Goal: Information Seeking & Learning: Learn about a topic

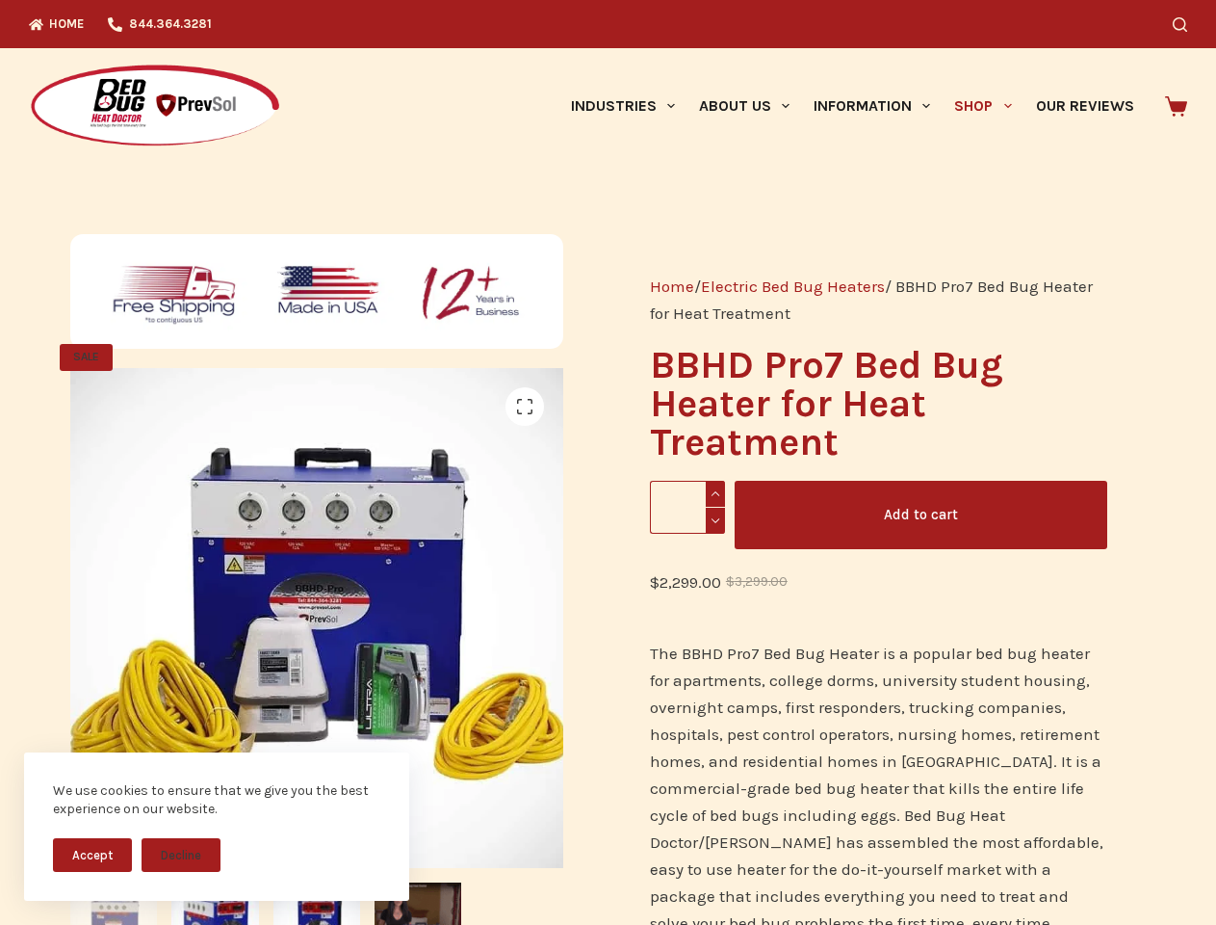
click at [92, 854] on button "Accept" at bounding box center [92, 855] width 79 height 34
click at [181, 854] on button "Decline" at bounding box center [181, 855] width 79 height 34
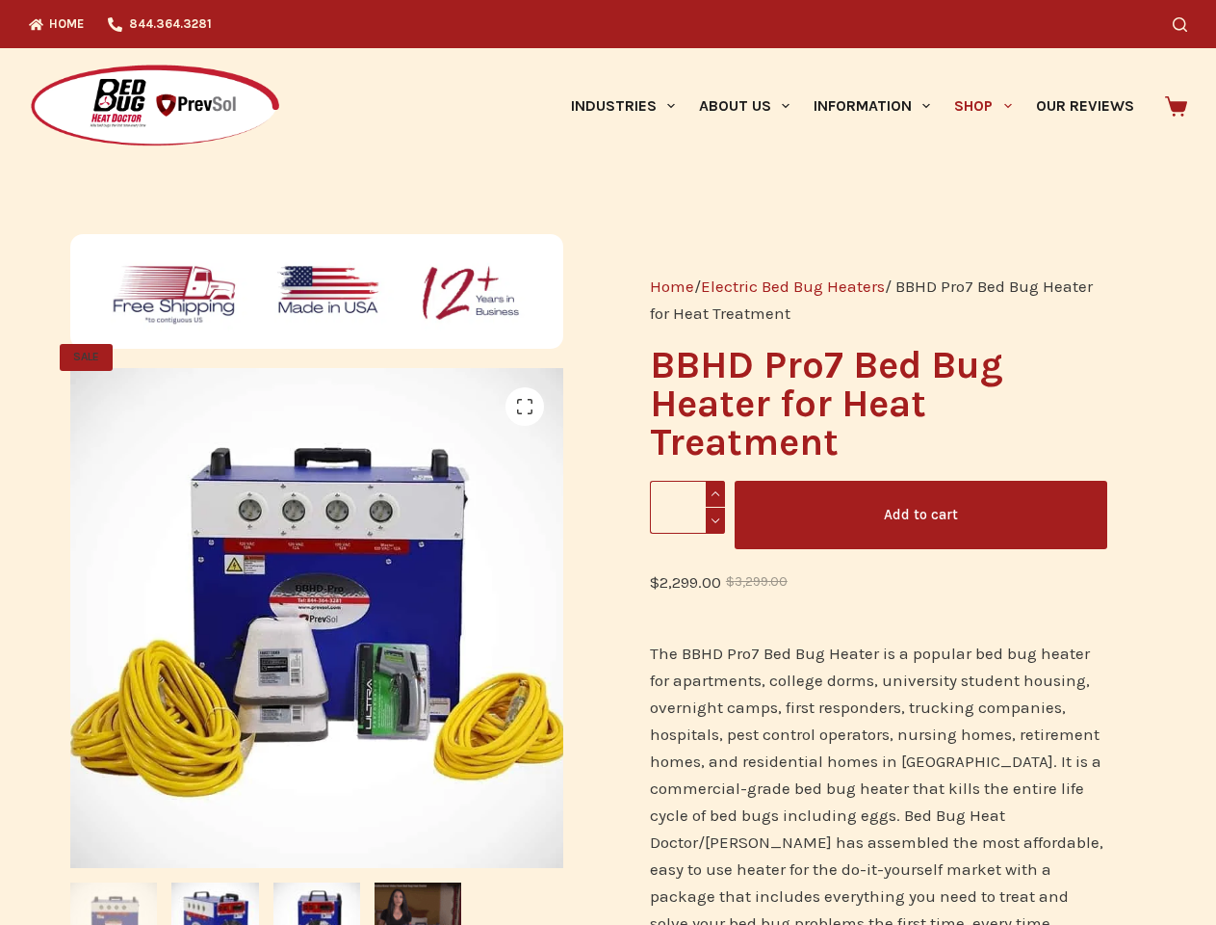
click at [1187, 24] on icon "Search" at bounding box center [1180, 24] width 14 height 14
click at [630, 106] on link "Industries" at bounding box center [623, 106] width 128 height 116
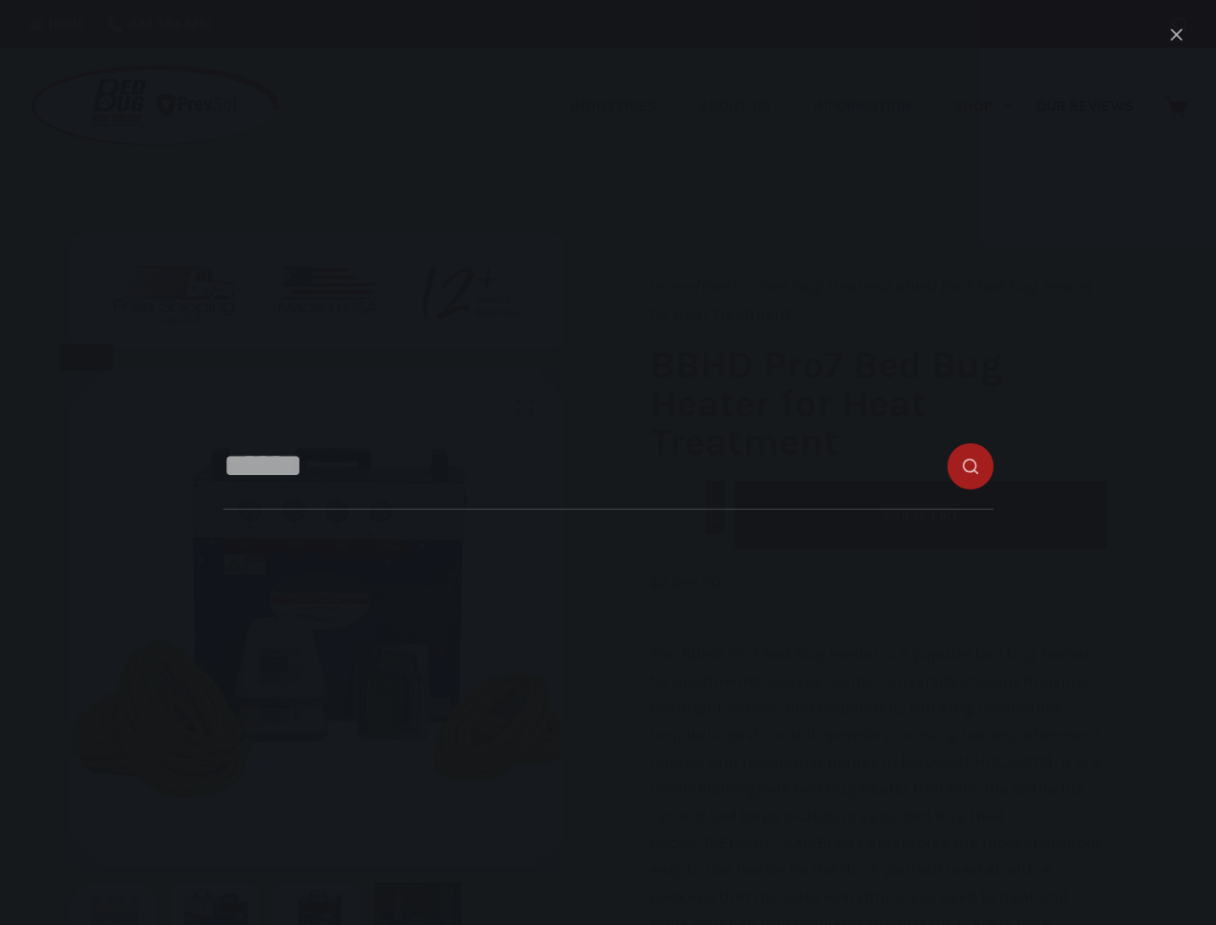
click at [752, 106] on link "About Us" at bounding box center [744, 106] width 115 height 116
click at [880, 106] on link "Information" at bounding box center [872, 106] width 141 height 116
click at [991, 106] on link "Shop" at bounding box center [983, 106] width 81 height 116
